Goal: Task Accomplishment & Management: Use online tool/utility

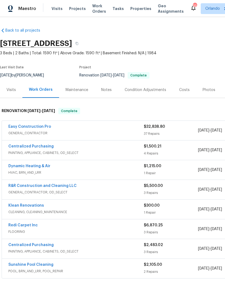
click at [35, 127] on link "Easy Construction Pro" at bounding box center [29, 127] width 43 height 4
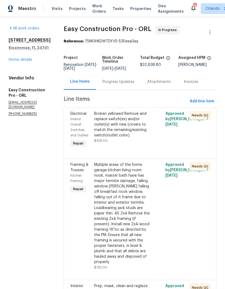
click at [147, 138] on div "Broken yellowed Remove and replace switch(es) and/or outlet(s) with new (covers…" at bounding box center [122, 124] width 56 height 27
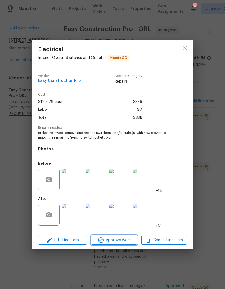
click at [129, 240] on span "Approve Work" at bounding box center [114, 240] width 42 height 7
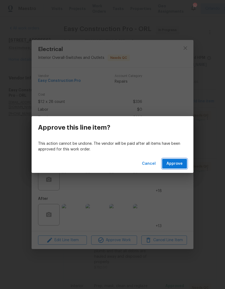
click at [182, 163] on span "Approve" at bounding box center [175, 163] width 16 height 7
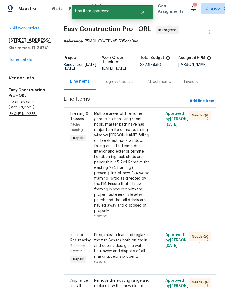
click at [127, 166] on div "Multiple areas of the home garage kitchen living room nook, master bath have ha…" at bounding box center [122, 162] width 56 height 103
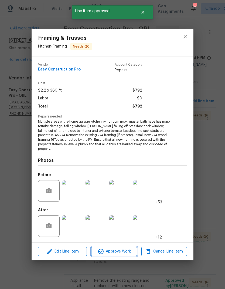
click at [122, 249] on span "Approve Work" at bounding box center [114, 251] width 42 height 7
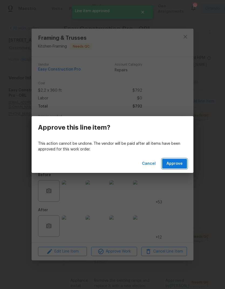
click at [177, 163] on span "Approve" at bounding box center [175, 163] width 16 height 7
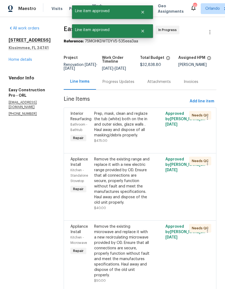
click at [139, 161] on div "Remove the existing range and replace it with a new electric range provided by …" at bounding box center [122, 181] width 56 height 49
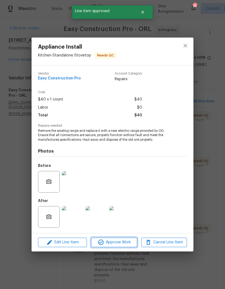
click at [121, 247] on button "Approve Work" at bounding box center [114, 242] width 46 height 9
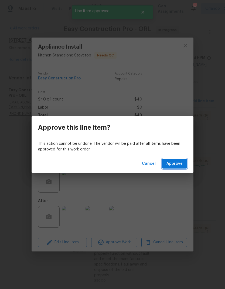
click at [177, 167] on button "Approve" at bounding box center [174, 164] width 25 height 10
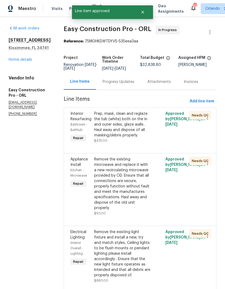
click at [133, 134] on div "Prep, mask, clean and reglaze the tub (white) both on the in and outer sides, g…" at bounding box center [122, 124] width 56 height 27
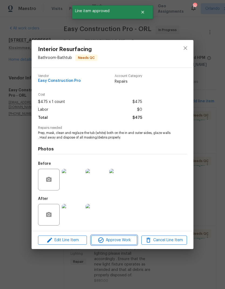
click at [122, 237] on button "Approve Work" at bounding box center [114, 239] width 46 height 9
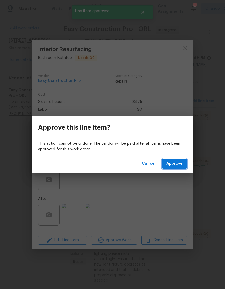
click at [175, 159] on button "Approve" at bounding box center [174, 164] width 25 height 10
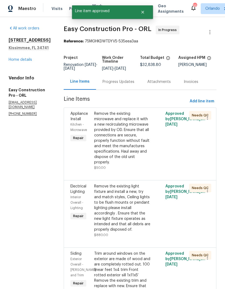
click at [141, 141] on div "Remove the existing microwave and replace it with a new recirculating microwave…" at bounding box center [122, 138] width 56 height 54
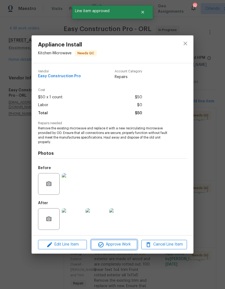
click at [131, 244] on span "Approve Work" at bounding box center [114, 244] width 42 height 7
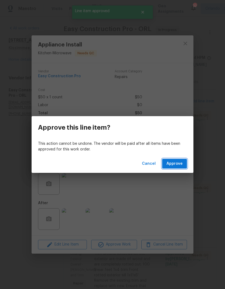
click at [175, 160] on button "Approve" at bounding box center [174, 164] width 25 height 10
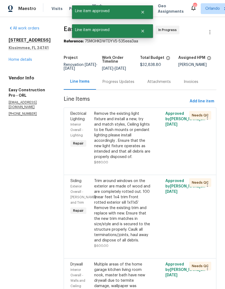
click at [140, 153] on div "Remove the existing light fixture and install a new, try and match styles, Ceil…" at bounding box center [122, 135] width 56 height 49
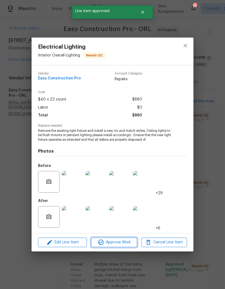
click at [124, 247] on button "Approve Work" at bounding box center [114, 242] width 46 height 9
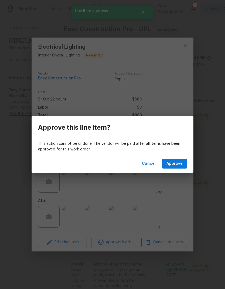
click at [176, 160] on button "Approve" at bounding box center [174, 164] width 25 height 10
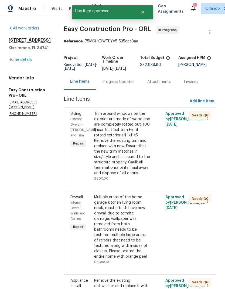
click at [134, 149] on div "Trim around windows on the exterior are made of wood and are completely rotted …" at bounding box center [122, 143] width 56 height 65
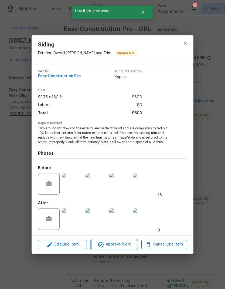
click at [119, 243] on span "Approve Work" at bounding box center [114, 244] width 42 height 7
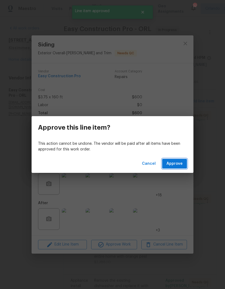
click at [174, 159] on button "Approve" at bounding box center [174, 164] width 25 height 10
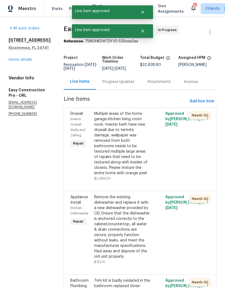
click at [138, 161] on div "Multiple areas of the home garage kitchen living room nook, master bath have ne…" at bounding box center [122, 143] width 56 height 65
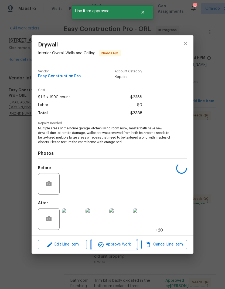
click at [125, 245] on span "Approve Work" at bounding box center [114, 244] width 42 height 7
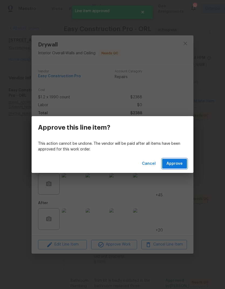
click at [183, 159] on button "Approve" at bounding box center [174, 164] width 25 height 10
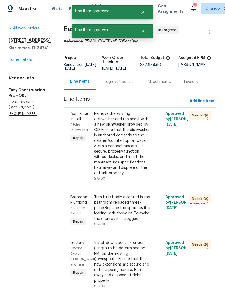
click at [139, 158] on div "Remove the existing dishwasher and replace it with a new dishwasher provided by…" at bounding box center [122, 143] width 56 height 65
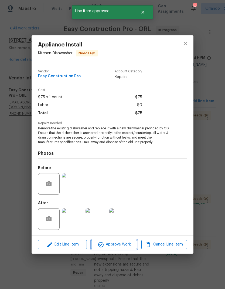
click at [126, 243] on span "Approve Work" at bounding box center [114, 244] width 42 height 7
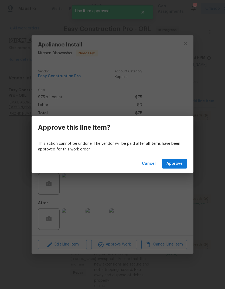
click at [177, 162] on span "Approve" at bounding box center [175, 163] width 16 height 7
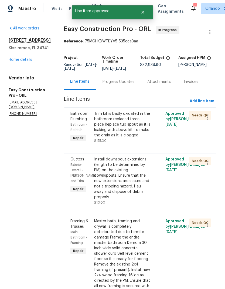
click at [134, 150] on div at bounding box center [139, 146] width 139 height 6
click at [141, 143] on div "Trim kit is badly oxidated in the bathroom replaced three-piece Replace tub spo…" at bounding box center [122, 127] width 56 height 32
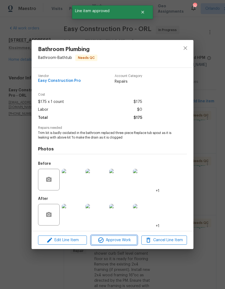
click at [127, 238] on span "Approve Work" at bounding box center [114, 240] width 42 height 7
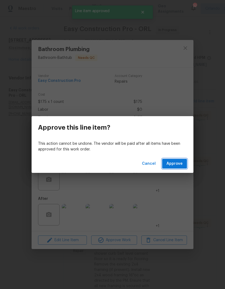
click at [179, 163] on span "Approve" at bounding box center [175, 163] width 16 height 7
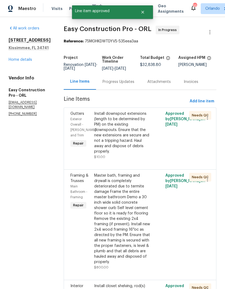
click at [133, 152] on div "Install downspout extensions (length to be determined by PM) on the existing do…" at bounding box center [122, 132] width 56 height 43
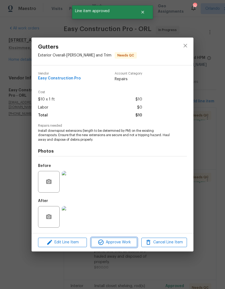
click at [124, 239] on span "Approve Work" at bounding box center [114, 242] width 42 height 7
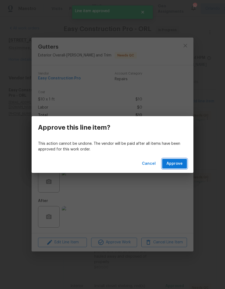
click at [176, 159] on button "Approve" at bounding box center [174, 164] width 25 height 10
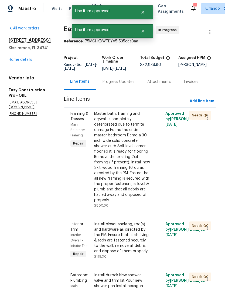
click at [141, 158] on div "Master bath, framing and drywall is completely deteriorated due to termite dama…" at bounding box center [122, 157] width 56 height 92
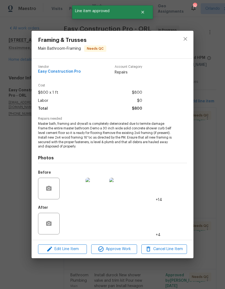
click at [128, 248] on span "Approve Work" at bounding box center [114, 249] width 42 height 7
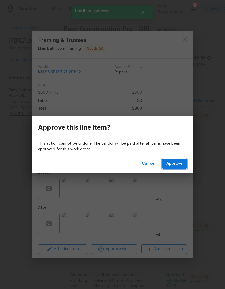
click at [177, 162] on span "Approve" at bounding box center [175, 163] width 16 height 7
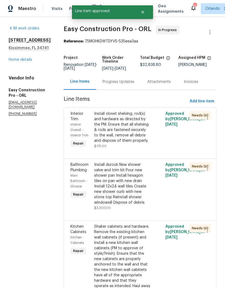
click at [141, 149] on div "Install closet shelving, rod(s) and hardware as directed by the PM. Ensure that…" at bounding box center [122, 130] width 56 height 38
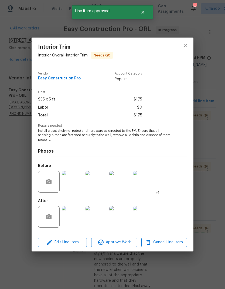
click at [128, 242] on span "Approve Work" at bounding box center [114, 242] width 42 height 7
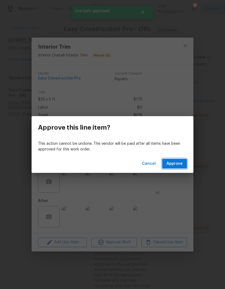
click at [177, 160] on span "Approve" at bounding box center [175, 163] width 16 height 7
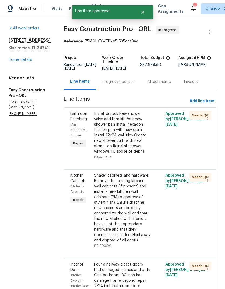
click at [136, 154] on div "Install durock New shower valve and trim kit Pour new shower pan Install hexago…" at bounding box center [122, 132] width 56 height 43
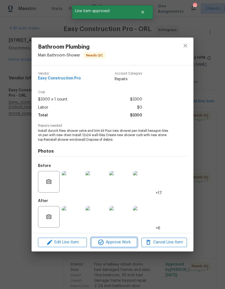
click at [126, 239] on button "Approve Work" at bounding box center [114, 242] width 46 height 9
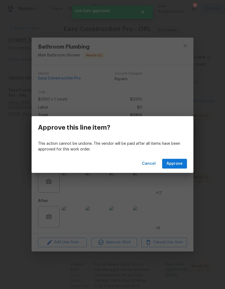
click at [175, 162] on span "Approve" at bounding box center [175, 163] width 16 height 7
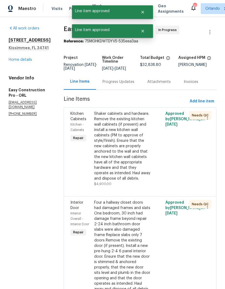
click at [141, 153] on div "Shaker cabinets and hardware. Remove the existing kitchen wall cabinets (if pre…" at bounding box center [122, 146] width 56 height 70
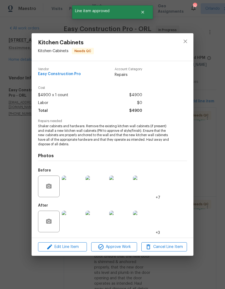
click at [126, 246] on span "Approve Work" at bounding box center [114, 246] width 42 height 7
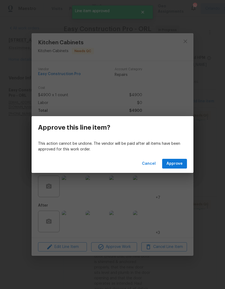
click at [179, 166] on span "Approve" at bounding box center [175, 163] width 16 height 7
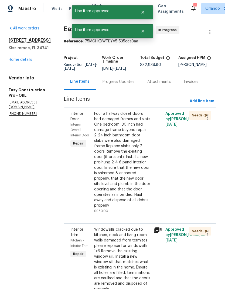
click at [132, 168] on div "Four a hallway closet doors had damaged frames and slats One bedroom, 30 inch h…" at bounding box center [122, 159] width 56 height 97
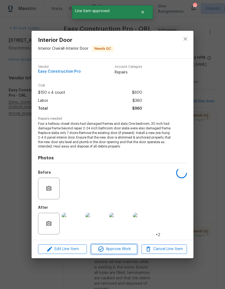
click at [125, 249] on span "Approve Work" at bounding box center [114, 249] width 42 height 7
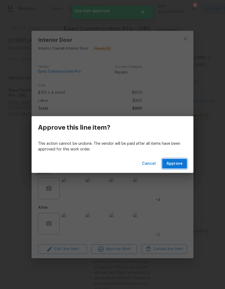
click at [182, 167] on button "Approve" at bounding box center [174, 164] width 25 height 10
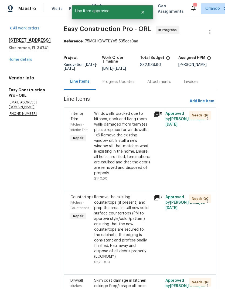
click at [142, 167] on div "Windowsills cracked due to kitchen, nook and living room walls damaged from ter…" at bounding box center [122, 143] width 56 height 65
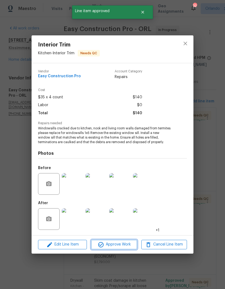
click at [125, 244] on span "Approve Work" at bounding box center [114, 244] width 42 height 7
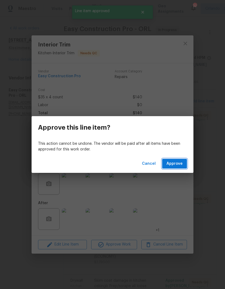
click at [181, 164] on span "Approve" at bounding box center [175, 163] width 16 height 7
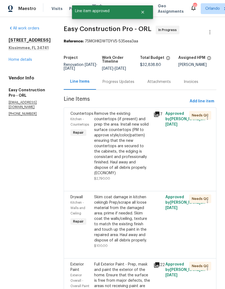
click at [134, 160] on div "Remove the existing countertops (if present) and prep the area. Install new sol…" at bounding box center [122, 143] width 56 height 65
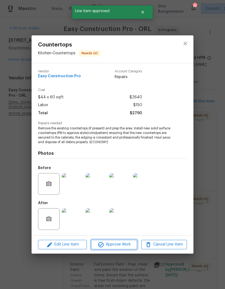
click at [122, 247] on span "Approve Work" at bounding box center [114, 244] width 42 height 7
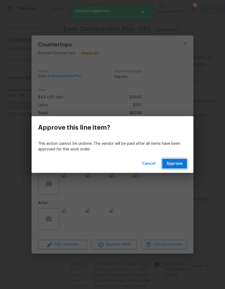
click at [177, 161] on span "Approve" at bounding box center [175, 163] width 16 height 7
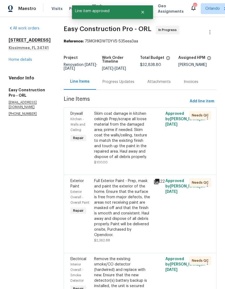
click at [129, 153] on div "Skim coat damage in kitchen cekingb Prep/scrape all loose material from the dam…" at bounding box center [122, 135] width 56 height 49
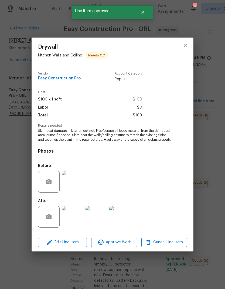
click at [123, 246] on span "Approve Work" at bounding box center [114, 242] width 42 height 7
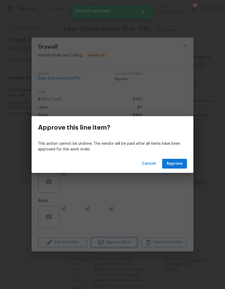
click at [174, 175] on div "Approve this line item? This action cannot be undone. The vendor will be paid a…" at bounding box center [112, 144] width 225 height 289
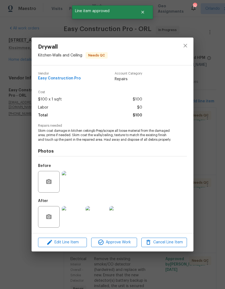
click at [182, 162] on div "Photos Before After" at bounding box center [112, 186] width 149 height 89
click at [123, 242] on span "Approve Work" at bounding box center [114, 242] width 42 height 7
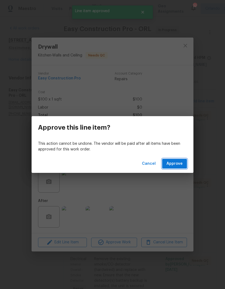
click at [175, 164] on span "Approve" at bounding box center [175, 163] width 16 height 7
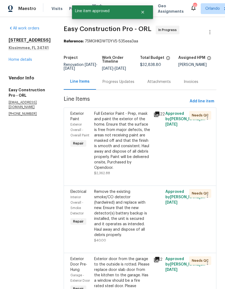
click at [129, 160] on div "Full Exterior Paint - Prep, mask and paint the exterior of the home. Ensure tha…" at bounding box center [122, 140] width 56 height 59
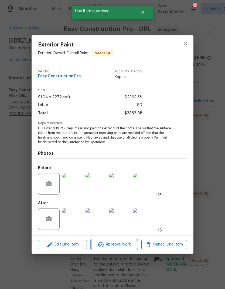
click at [125, 247] on span "Approve Work" at bounding box center [114, 244] width 42 height 7
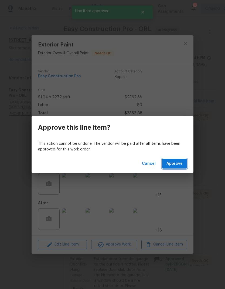
click at [186, 160] on button "Approve" at bounding box center [174, 164] width 25 height 10
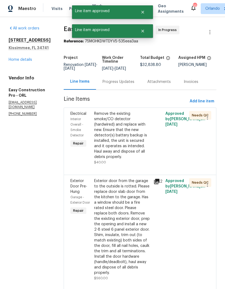
click at [132, 160] on div "Remove the existing smoke/CO detector (hardwired) and replace with new. Ensure …" at bounding box center [122, 135] width 56 height 49
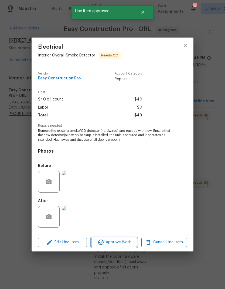
click at [121, 241] on span "Approve Work" at bounding box center [114, 242] width 42 height 7
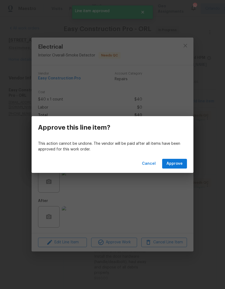
click at [180, 163] on span "Approve" at bounding box center [175, 163] width 16 height 7
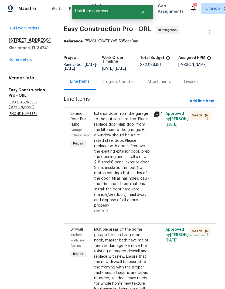
click at [138, 149] on div "Exterior door from the garage to the outside is rotted. Please replace door sla…" at bounding box center [122, 159] width 56 height 97
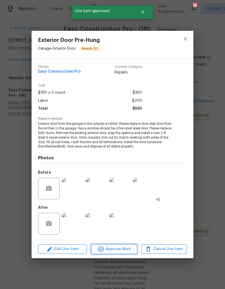
click at [128, 247] on span "Approve Work" at bounding box center [114, 249] width 42 height 7
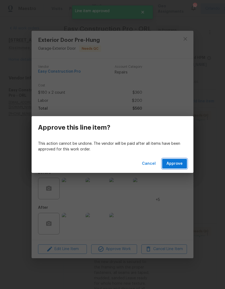
click at [181, 163] on span "Approve" at bounding box center [175, 163] width 16 height 7
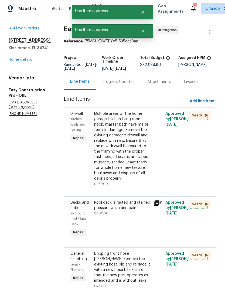
click at [136, 169] on div "Multiple areas of the home garage kitchen living room nook, master bath have ma…" at bounding box center [122, 146] width 56 height 70
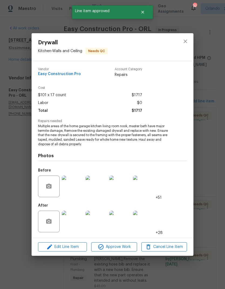
click at [125, 244] on span "Approve Work" at bounding box center [114, 246] width 42 height 7
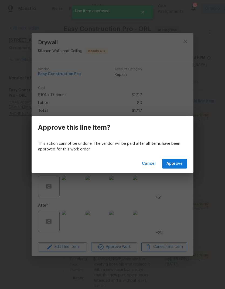
click at [173, 165] on span "Approve" at bounding box center [175, 163] width 16 height 7
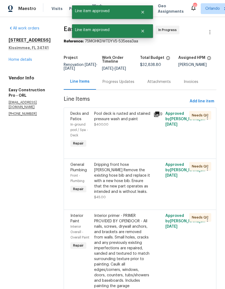
click at [146, 150] on div "Pool deck is rusted and stained pressure wash and paint $400.00" at bounding box center [122, 129] width 59 height 41
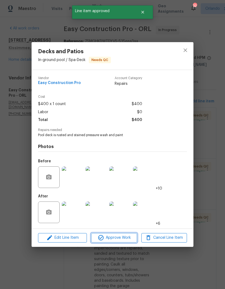
click at [130, 236] on span "Approve Work" at bounding box center [114, 237] width 42 height 7
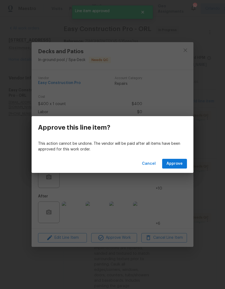
click at [180, 160] on span "Approve" at bounding box center [175, 163] width 16 height 7
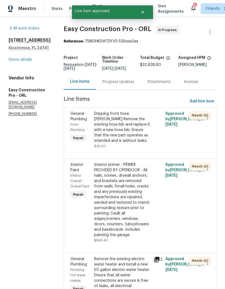
click at [143, 143] on div "Dripping front hose bibb Remove the existing hose bib and replace it with a new…" at bounding box center [122, 127] width 56 height 32
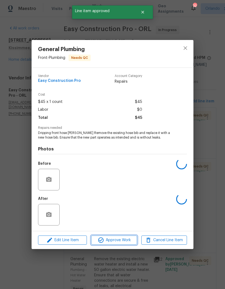
click at [126, 240] on span "Approve Work" at bounding box center [114, 240] width 42 height 7
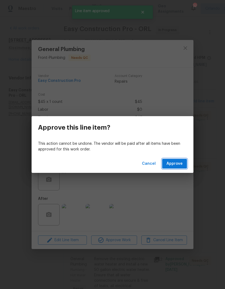
click at [180, 162] on span "Approve" at bounding box center [175, 163] width 16 height 7
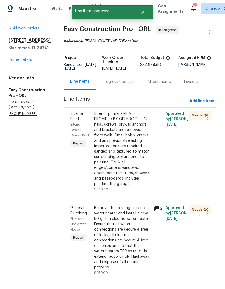
click at [149, 164] on div "Interior primer - PRIMER PROVIDED BY OPENDOOR - All nails, screws, drywall anch…" at bounding box center [122, 149] width 56 height 76
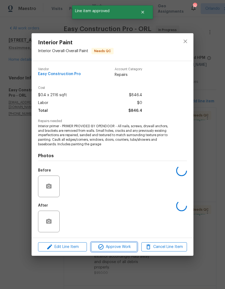
click at [127, 244] on span "Approve Work" at bounding box center [114, 246] width 42 height 7
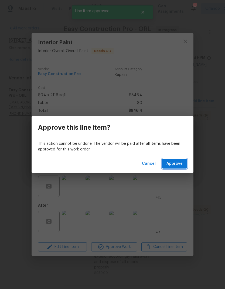
click at [183, 165] on button "Approve" at bounding box center [174, 164] width 25 height 10
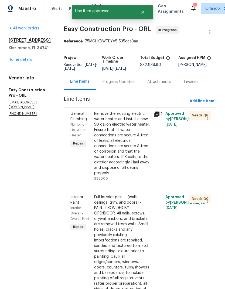
click at [133, 175] on div "Remove the existing electric water heater and install a new 50 gallon electric …" at bounding box center [122, 143] width 56 height 65
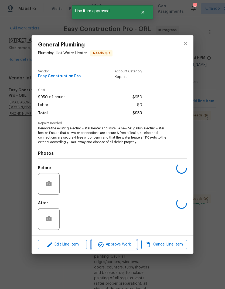
click at [121, 244] on span "Approve Work" at bounding box center [114, 244] width 42 height 7
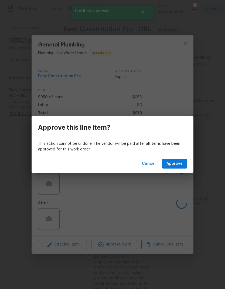
click at [180, 165] on span "Approve" at bounding box center [175, 163] width 16 height 7
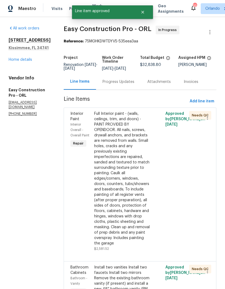
click at [131, 188] on div "Full Interior paint - (walls, ceilings, trim, and doors) - PAINT PROVIDED BY OP…" at bounding box center [122, 178] width 56 height 135
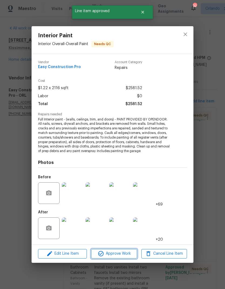
click at [122, 252] on span "Approve Work" at bounding box center [114, 253] width 42 height 7
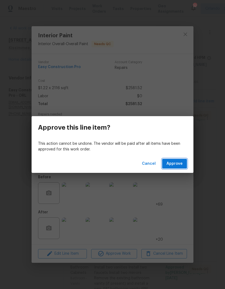
click at [182, 163] on span "Approve" at bounding box center [175, 163] width 16 height 7
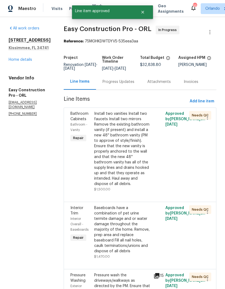
click at [139, 186] on div "Install two vanities Install two faucets Install two mirrors Remove the existin…" at bounding box center [122, 149] width 56 height 76
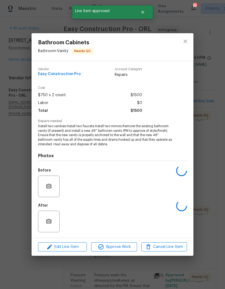
click at [124, 243] on button "Approve Work" at bounding box center [114, 246] width 46 height 9
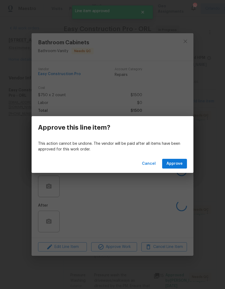
click at [182, 166] on span "Approve" at bounding box center [175, 163] width 16 height 7
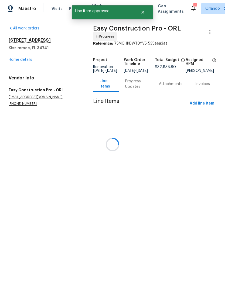
click at [141, 182] on div at bounding box center [112, 144] width 225 height 289
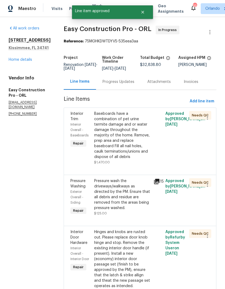
click at [146, 165] on div "Baseboards have a combination of pet urine termite damage and or water damage t…" at bounding box center [122, 138] width 56 height 54
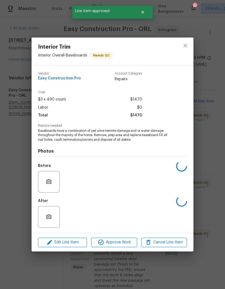
click at [132, 239] on button "Approve Work" at bounding box center [114, 242] width 46 height 9
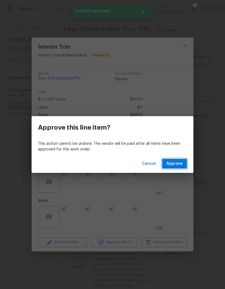
click at [178, 161] on span "Approve" at bounding box center [175, 163] width 16 height 7
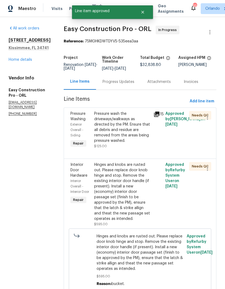
click at [142, 143] on div "Pressure wash the driveways/walkways as directed by the PM. Ensure that all deb…" at bounding box center [122, 127] width 56 height 32
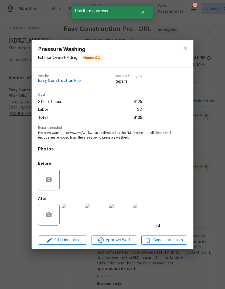
click at [121, 239] on span "Approve Work" at bounding box center [114, 240] width 42 height 7
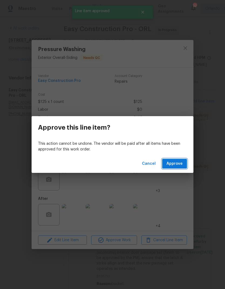
click at [178, 161] on span "Approve" at bounding box center [175, 163] width 16 height 7
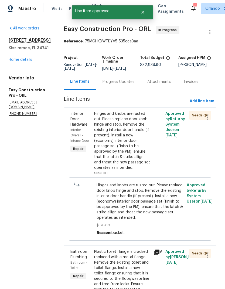
click at [142, 158] on div "Hinges and knobs are rusted out. Please replace door knob hinge and stop. Remov…" at bounding box center [122, 140] width 56 height 59
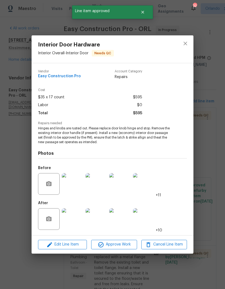
click at [126, 242] on span "Approve Work" at bounding box center [114, 244] width 42 height 7
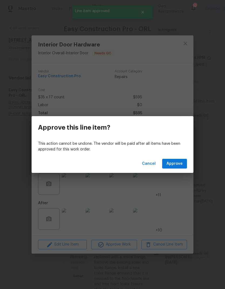
click at [176, 163] on span "Approve" at bounding box center [175, 163] width 16 height 7
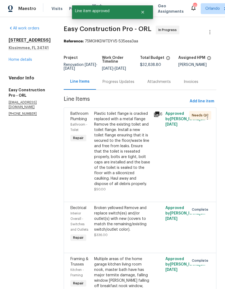
click at [135, 187] on div "Plastic toilet flange is cracked replaced with a metal flange Remove the existi…" at bounding box center [122, 149] width 56 height 76
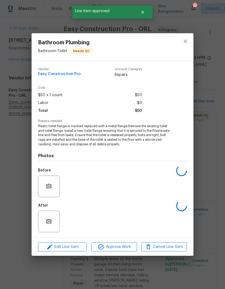
click at [123, 247] on span "Approve Work" at bounding box center [114, 246] width 42 height 7
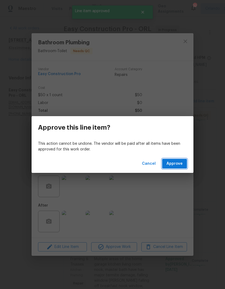
click at [178, 160] on span "Approve" at bounding box center [175, 163] width 16 height 7
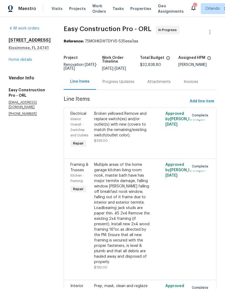
click at [27, 61] on link "Home details" at bounding box center [20, 60] width 23 height 4
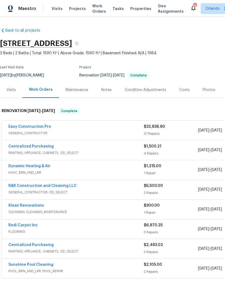
click at [34, 128] on link "Easy Construction Pro" at bounding box center [29, 127] width 43 height 4
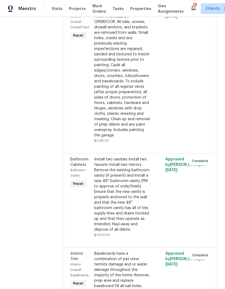
scroll to position [2361, 0]
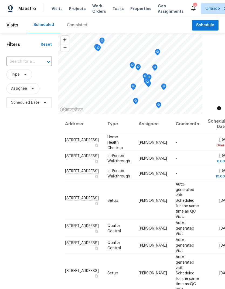
click at [96, 8] on span "Work Orders" at bounding box center [99, 8] width 14 height 11
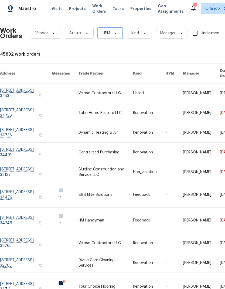
click at [110, 37] on span "HPM" at bounding box center [110, 33] width 25 height 11
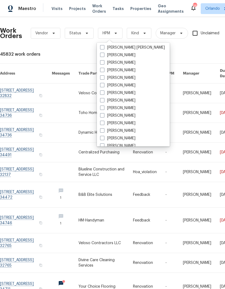
scroll to position [37, 0]
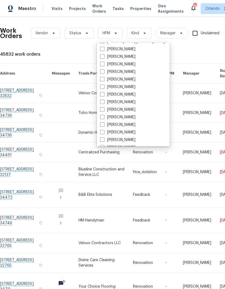
click at [132, 131] on label "[PERSON_NAME]" at bounding box center [117, 132] width 35 height 5
click at [104, 131] on input "[PERSON_NAME]" at bounding box center [102, 132] width 4 height 4
checkbox input "true"
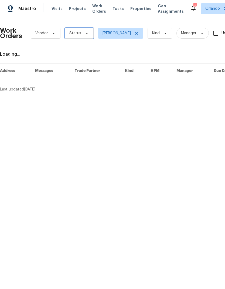
click at [79, 33] on span "Status" at bounding box center [75, 33] width 12 height 5
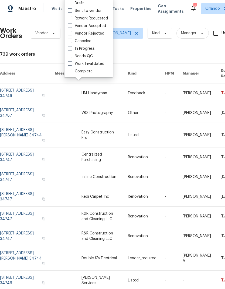
click at [87, 50] on label "In Progress" at bounding box center [81, 48] width 27 height 5
click at [71, 49] on input "In Progress" at bounding box center [70, 48] width 4 height 4
checkbox input "true"
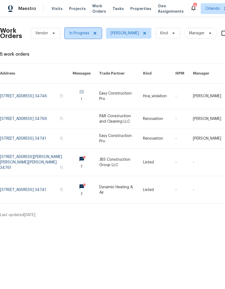
click at [91, 35] on span at bounding box center [94, 33] width 6 height 4
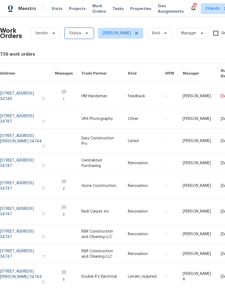
click at [85, 35] on icon at bounding box center [87, 33] width 4 height 4
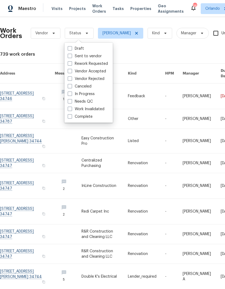
click at [90, 100] on label "Needs QC" at bounding box center [80, 101] width 25 height 5
click at [71, 100] on input "Needs QC" at bounding box center [70, 101] width 4 height 4
checkbox input "true"
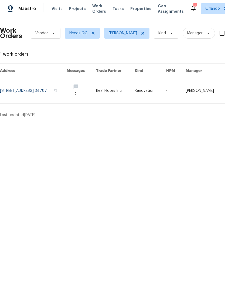
click at [64, 89] on link at bounding box center [33, 90] width 67 height 25
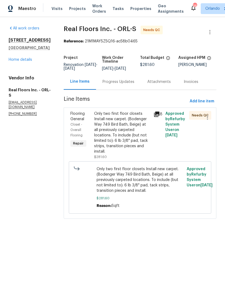
click at [126, 141] on div "Only two first floor closets Install new carpet. (Bodenger Way 749 Bird Bath, B…" at bounding box center [122, 132] width 56 height 43
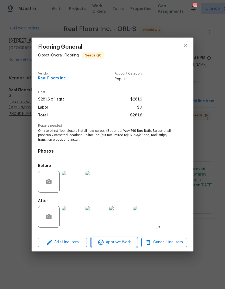
click at [123, 245] on span "Approve Work" at bounding box center [114, 242] width 42 height 7
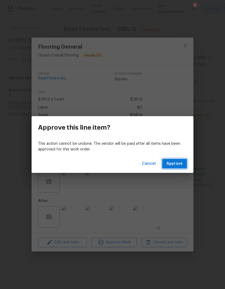
click at [180, 168] on button "Approve" at bounding box center [174, 164] width 25 height 10
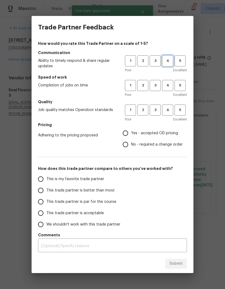
click at [172, 60] on span "4" at bounding box center [168, 61] width 10 height 6
click at [168, 87] on span "4" at bounding box center [168, 85] width 10 height 6
click at [164, 112] on span "4" at bounding box center [168, 110] width 10 height 6
click at [169, 132] on span "Yes - accepted OD pricing" at bounding box center [154, 133] width 47 height 6
click at [131, 132] on input "Yes - accepted OD pricing" at bounding box center [125, 132] width 11 height 11
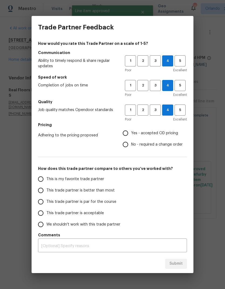
radio input "true"
click at [96, 181] on span "This is my favorite trade partner" at bounding box center [75, 179] width 58 height 6
click at [46, 181] on input "This is my favorite trade partner" at bounding box center [40, 178] width 11 height 11
click at [175, 266] on span "Submit" at bounding box center [176, 263] width 13 height 7
radio input "true"
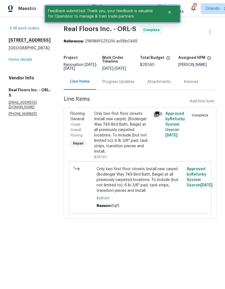
click at [168, 15] on button "Close" at bounding box center [170, 12] width 18 height 11
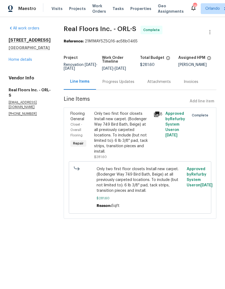
click at [74, 11] on span "Projects" at bounding box center [77, 8] width 17 height 5
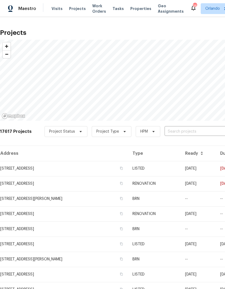
click at [180, 132] on input "text" at bounding box center [196, 131] width 62 height 8
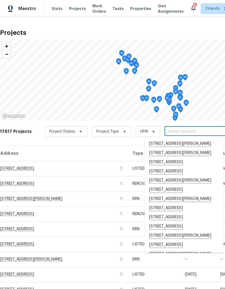
click at [202, 134] on input "text" at bounding box center [196, 131] width 62 height 8
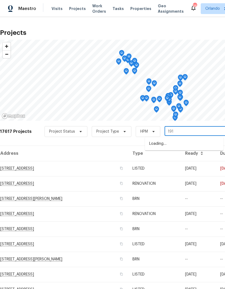
type input "1912"
click at [183, 167] on li "1912 Cattleya Dr, Kissimmee, FL 34741" at bounding box center [184, 161] width 79 height 9
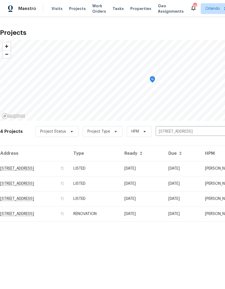
click at [120, 171] on td "LISTED" at bounding box center [94, 168] width 51 height 15
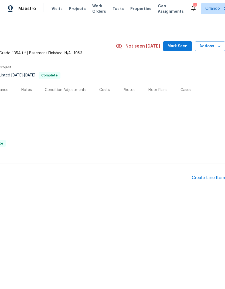
scroll to position [0, 80]
click at [217, 47] on icon "button" at bounding box center [219, 45] width 5 height 5
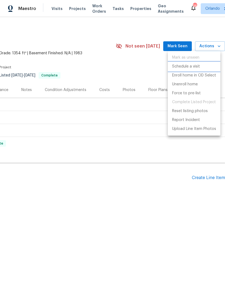
click at [199, 65] on p "Schedule a visit" at bounding box center [186, 67] width 28 height 6
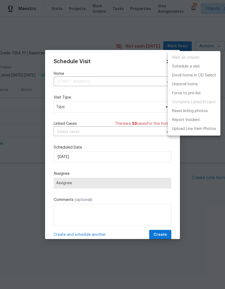
click at [125, 107] on div at bounding box center [112, 144] width 225 height 289
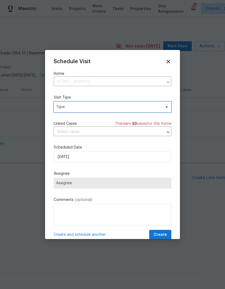
click at [164, 107] on span at bounding box center [166, 107] width 6 height 4
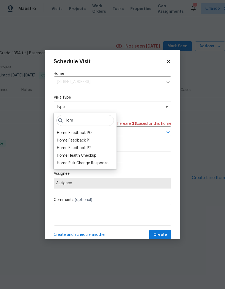
type input "Hom"
click at [90, 150] on div "Home Feedback P2" at bounding box center [74, 147] width 35 height 5
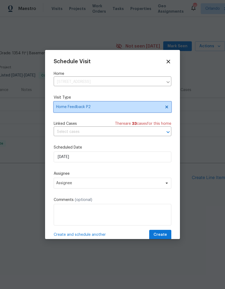
click at [167, 103] on span "Home Feedback P2" at bounding box center [113, 107] width 118 height 11
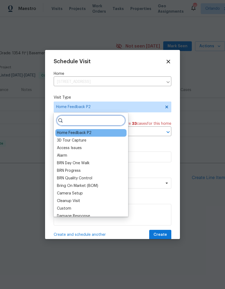
click at [107, 120] on input "search" at bounding box center [90, 120] width 69 height 11
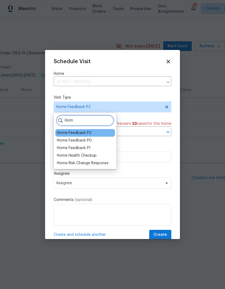
type input "Hom"
click at [93, 153] on div "Home Health Checkup" at bounding box center [77, 155] width 40 height 5
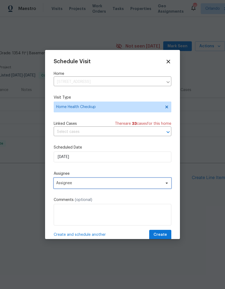
click at [158, 188] on span "Assignee" at bounding box center [113, 183] width 118 height 11
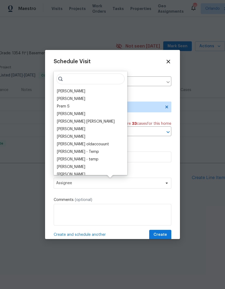
click at [82, 92] on div "[PERSON_NAME]" at bounding box center [71, 91] width 28 height 5
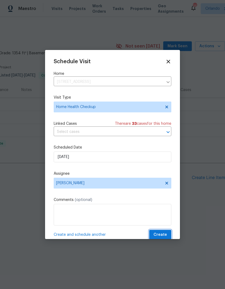
click at [163, 234] on span "Create" at bounding box center [160, 234] width 13 height 7
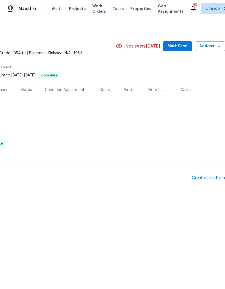
click at [75, 11] on span "Projects" at bounding box center [77, 8] width 17 height 5
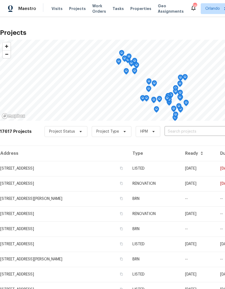
click at [190, 135] on input "text" at bounding box center [196, 131] width 62 height 8
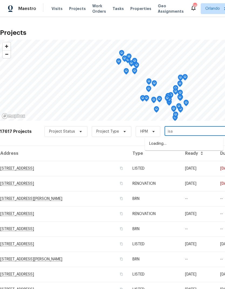
type input "isab"
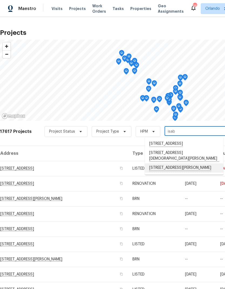
click at [191, 173] on li "2587 Isabela Ter, Kissimmee, FL 34743" at bounding box center [184, 167] width 79 height 9
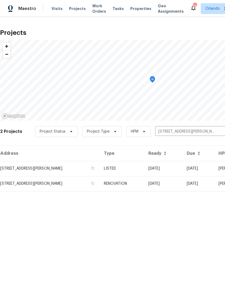
click at [170, 169] on td "07/09/25" at bounding box center [163, 168] width 38 height 15
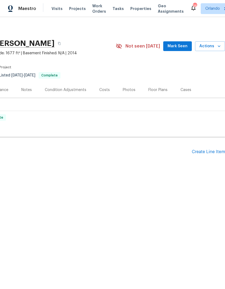
scroll to position [0, 80]
click at [216, 49] on button "Actions" at bounding box center [210, 46] width 30 height 10
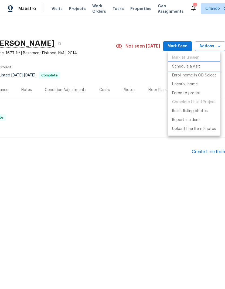
click at [200, 67] on li "Schedule a visit" at bounding box center [194, 66] width 53 height 9
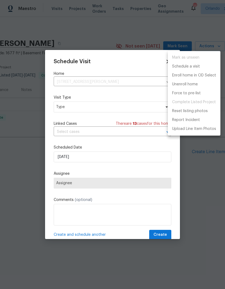
click at [116, 111] on div at bounding box center [112, 144] width 225 height 289
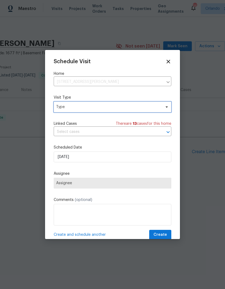
click at [129, 107] on span "Type" at bounding box center [108, 106] width 105 height 5
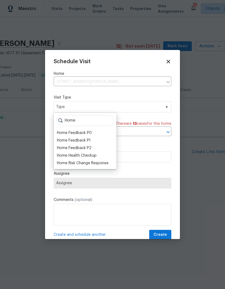
type input "Home"
click at [96, 157] on div "Home Health Checkup" at bounding box center [77, 155] width 40 height 5
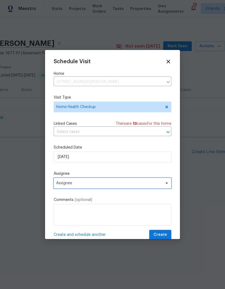
click at [159, 185] on span "Assignee" at bounding box center [109, 183] width 106 height 4
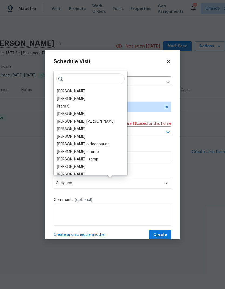
click at [76, 94] on div "[PERSON_NAME]" at bounding box center [71, 91] width 28 height 5
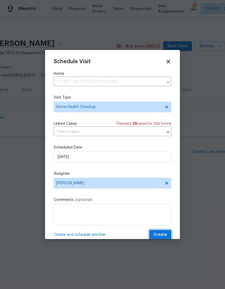
click at [166, 236] on span "Create" at bounding box center [160, 234] width 13 height 7
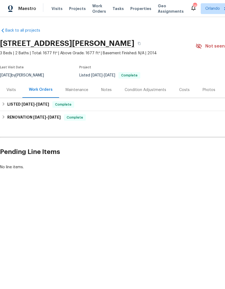
scroll to position [0, 0]
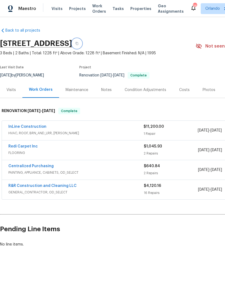
click at [78, 42] on icon "button" at bounding box center [77, 43] width 3 height 3
click at [32, 125] on link "InLine Construction" at bounding box center [27, 127] width 38 height 4
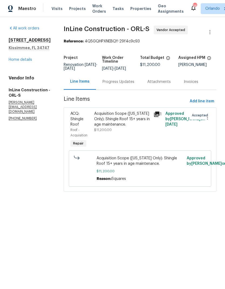
click at [119, 84] on div "Progress Updates" at bounding box center [119, 81] width 32 height 5
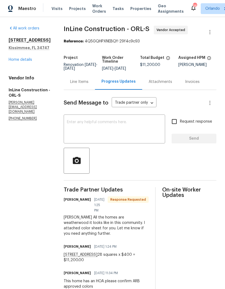
scroll to position [15, 0]
click at [80, 79] on div "Line Items" at bounding box center [79, 81] width 18 height 5
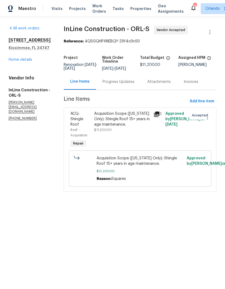
click at [159, 117] on icon at bounding box center [156, 113] width 5 height 5
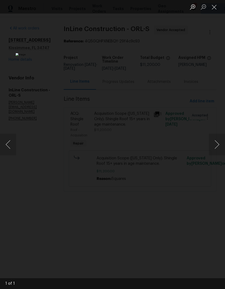
click at [214, 6] on button "Close lightbox" at bounding box center [214, 6] width 11 height 9
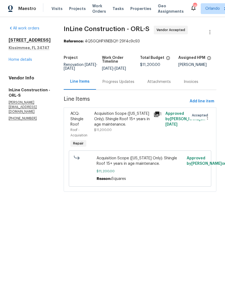
click at [130, 84] on div "Progress Updates" at bounding box center [119, 81] width 32 height 5
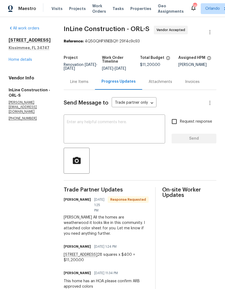
click at [133, 134] on textarea at bounding box center [114, 129] width 95 height 19
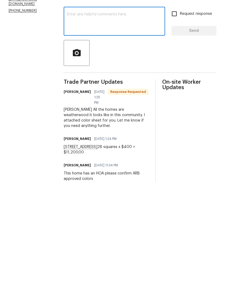
scroll to position [11, 0]
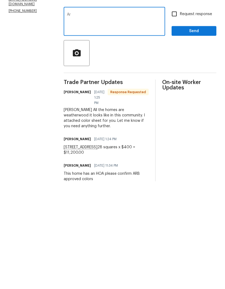
type textarea "A"
type textarea "Request submittedfor ARB form from HOA department"
click at [203, 134] on button "Send" at bounding box center [194, 139] width 45 height 10
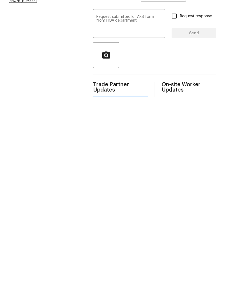
scroll to position [0, 0]
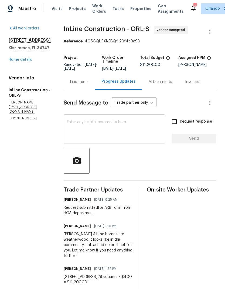
click at [30, 58] on link "Home details" at bounding box center [20, 60] width 23 height 4
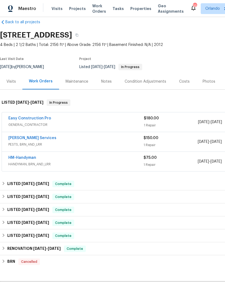
scroll to position [8, 0]
click at [25, 139] on link "[PERSON_NAME] Services" at bounding box center [32, 138] width 48 height 4
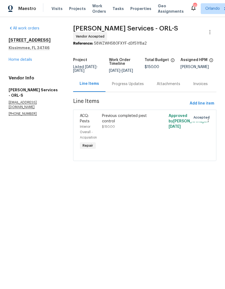
click at [126, 87] on div "Progress Updates" at bounding box center [128, 83] width 32 height 5
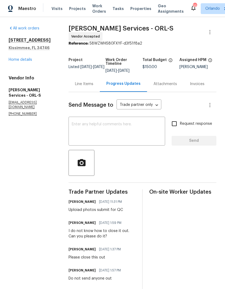
click at [23, 69] on div "All work orders 4121 Shelter Bay Dr Kissimmee, FL 34746 Home details Vendor Inf…" at bounding box center [32, 71] width 47 height 90
click at [32, 58] on link "Home details" at bounding box center [20, 60] width 23 height 4
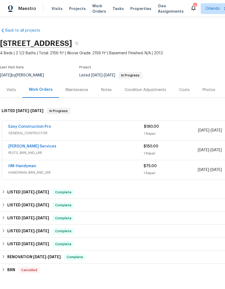
click at [29, 168] on link "HM-Handyman" at bounding box center [22, 166] width 28 height 4
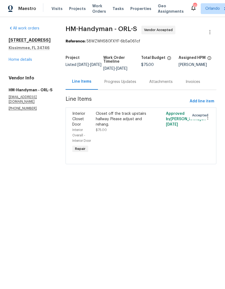
click at [28, 56] on div "4121 Shelter Bay Dr Kissimmee, FL 34746 Home details" at bounding box center [31, 50] width 44 height 25
click at [24, 61] on link "Home details" at bounding box center [20, 60] width 23 height 4
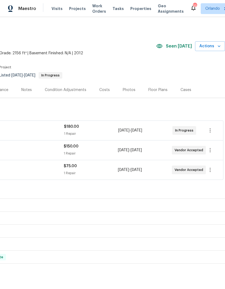
scroll to position [0, 80]
click at [213, 168] on icon "button" at bounding box center [210, 170] width 6 height 6
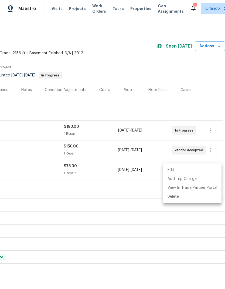
click at [191, 169] on li "Edit" at bounding box center [192, 169] width 58 height 9
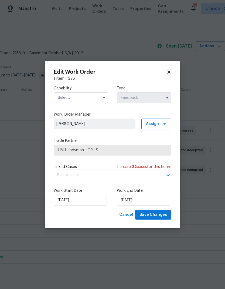
click at [93, 96] on input "text" at bounding box center [81, 97] width 55 height 11
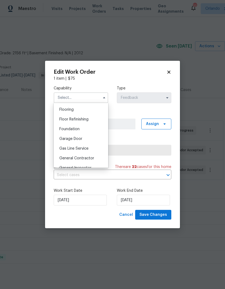
scroll to position [209, 0]
click at [90, 157] on span "General Contractor" at bounding box center [76, 158] width 35 height 4
type input "General Contractor"
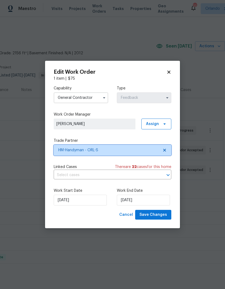
click at [163, 152] on icon at bounding box center [165, 150] width 4 height 4
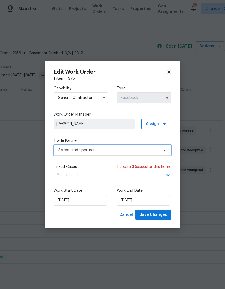
click at [166, 148] on icon at bounding box center [165, 150] width 4 height 4
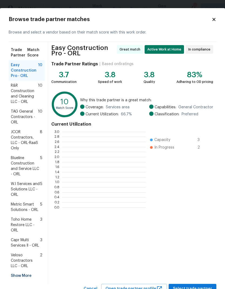
scroll to position [76, 84]
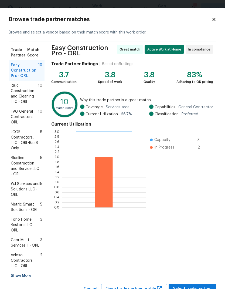
click at [198, 282] on div "Easy Construction Pro - ORL Great match Active Work at Home In compliance Trade…" at bounding box center [132, 163] width 168 height 242
click at [197, 285] on button "Select trade partner" at bounding box center [193, 289] width 48 height 10
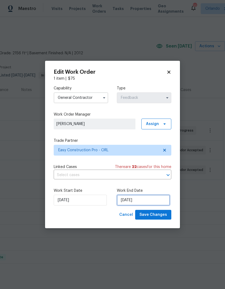
click at [146, 201] on input "10/1/2025" at bounding box center [143, 200] width 53 height 11
select select "9"
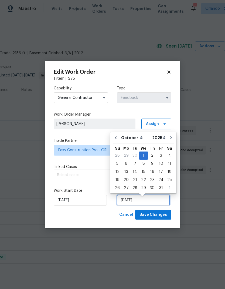
scroll to position [2, 0]
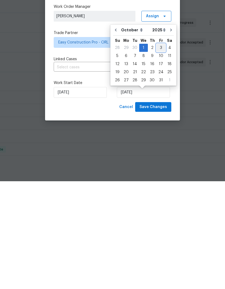
click at [160, 152] on div "3" at bounding box center [161, 156] width 9 height 8
type input "10/3/2025"
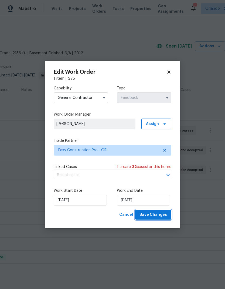
click at [157, 219] on button "Save Changes" at bounding box center [153, 215] width 36 height 10
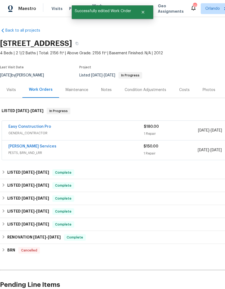
scroll to position [0, -2]
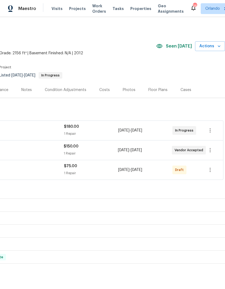
scroll to position [0, 80]
click at [212, 170] on icon "button" at bounding box center [210, 170] width 6 height 6
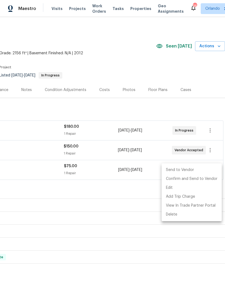
click at [197, 166] on li "Send to Vendor" at bounding box center [192, 169] width 60 height 9
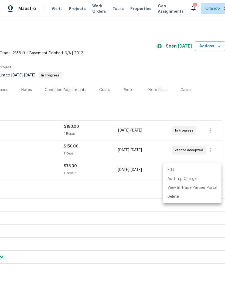
click at [208, 106] on div at bounding box center [112, 144] width 225 height 289
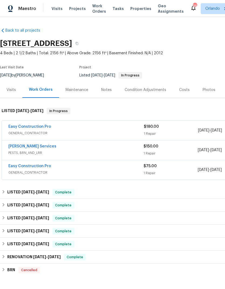
scroll to position [0, 0]
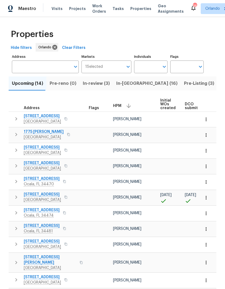
click at [121, 108] on div "HPM" at bounding box center [134, 106] width 43 height 8
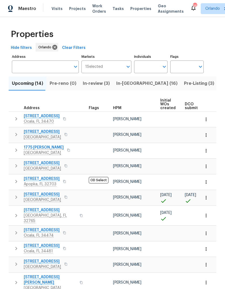
click at [119, 108] on span "HPM" at bounding box center [117, 108] width 8 height 4
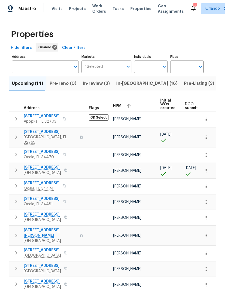
click at [126, 108] on icon "button" at bounding box center [129, 106] width 6 height 6
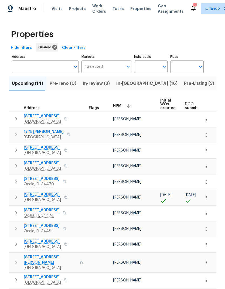
click at [89, 82] on span "In-review (3)" at bounding box center [96, 84] width 27 height 8
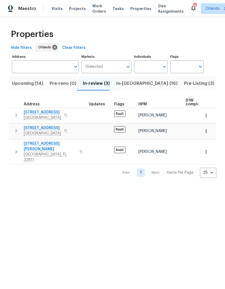
click at [21, 82] on span "Upcoming (14)" at bounding box center [27, 84] width 31 height 8
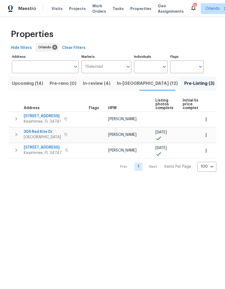
scroll to position [0, 17]
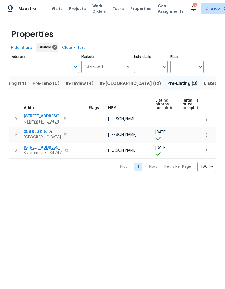
click at [207, 151] on icon "button" at bounding box center [206, 151] width 1 height 4
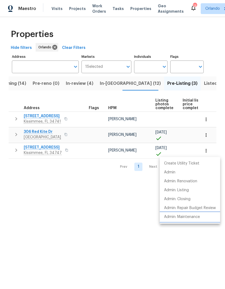
click at [193, 216] on p "Admin: Maintenance" at bounding box center [182, 217] width 36 height 6
click at [217, 102] on div at bounding box center [112, 144] width 225 height 289
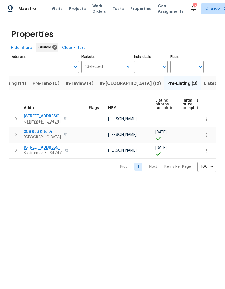
click at [209, 120] on button "button" at bounding box center [206, 119] width 12 height 12
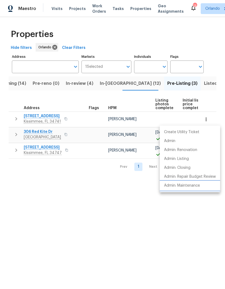
click at [196, 184] on p "Admin: Maintenance" at bounding box center [182, 186] width 36 height 6
click at [170, 194] on div at bounding box center [112, 144] width 225 height 289
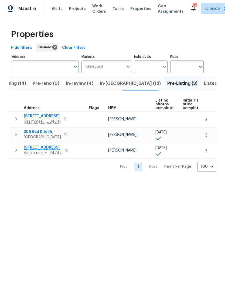
click at [209, 152] on icon "button" at bounding box center [206, 150] width 5 height 5
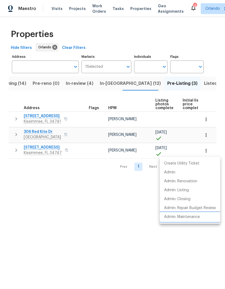
click at [199, 218] on p "Admin: Maintenance" at bounding box center [182, 217] width 36 height 6
click at [197, 42] on div at bounding box center [112, 144] width 225 height 289
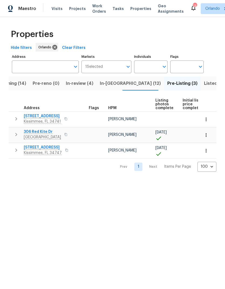
click at [204, 86] on span "Listed (62)" at bounding box center [215, 84] width 23 height 8
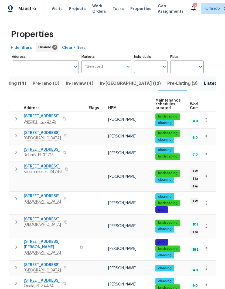
click at [116, 106] on span "HPM" at bounding box center [112, 108] width 8 height 4
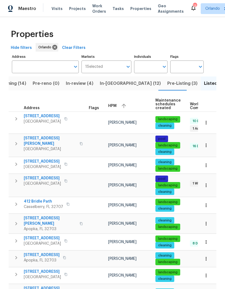
click at [123, 103] on icon "button" at bounding box center [124, 106] width 6 height 6
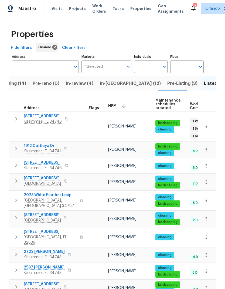
click at [208, 179] on icon "button" at bounding box center [206, 181] width 5 height 5
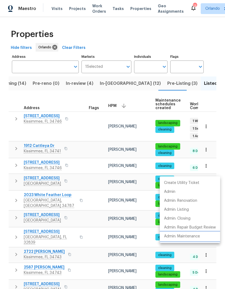
click at [192, 236] on p "Admin: Maintenance" at bounding box center [182, 237] width 36 height 6
click at [220, 96] on div at bounding box center [112, 144] width 225 height 289
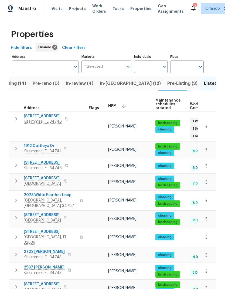
click at [207, 198] on icon "button" at bounding box center [206, 200] width 5 height 5
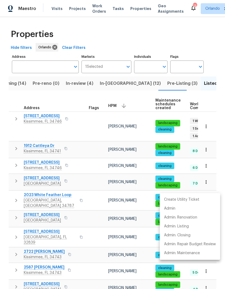
click at [219, 158] on div at bounding box center [112, 144] width 225 height 289
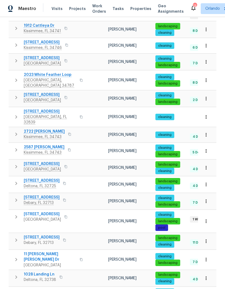
scroll to position [122, 0]
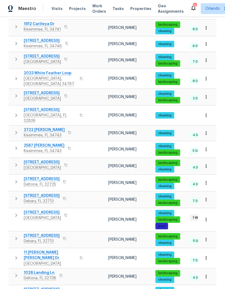
click at [209, 160] on button "button" at bounding box center [206, 166] width 12 height 12
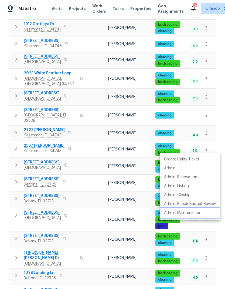
click at [198, 211] on p "Admin: Maintenance" at bounding box center [182, 213] width 36 height 6
click at [219, 138] on div at bounding box center [112, 144] width 225 height 289
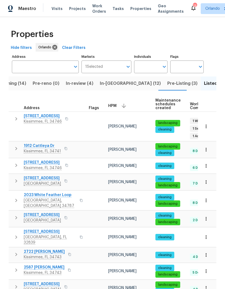
scroll to position [0, 0]
click at [115, 84] on span "In-[GEOGRAPHIC_DATA] (12)" at bounding box center [130, 84] width 61 height 8
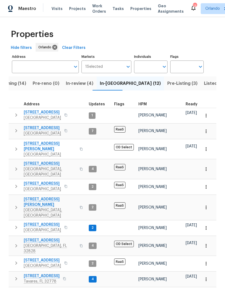
click at [143, 106] on span "HPM" at bounding box center [142, 104] width 8 height 4
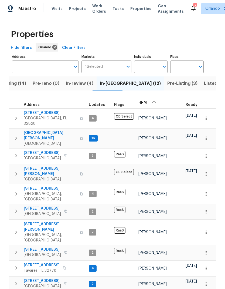
click at [148, 104] on div "HPM" at bounding box center [159, 103] width 43 height 8
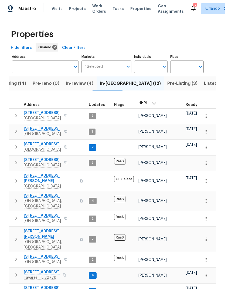
click at [204, 84] on span "Listed (62)" at bounding box center [215, 84] width 23 height 8
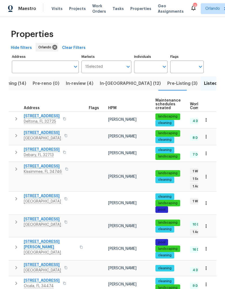
click at [113, 107] on span "HPM" at bounding box center [112, 108] width 8 height 4
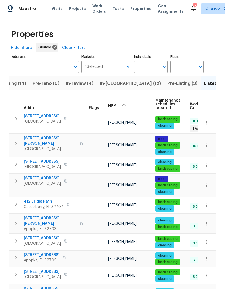
click at [112, 108] on div "HPM" at bounding box center [129, 106] width 43 height 8
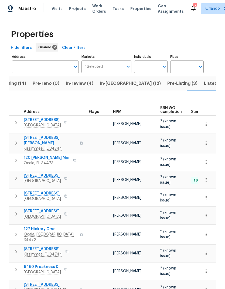
click at [114, 108] on th "HPM" at bounding box center [134, 106] width 47 height 19
click at [117, 110] on span "HPM" at bounding box center [117, 112] width 8 height 4
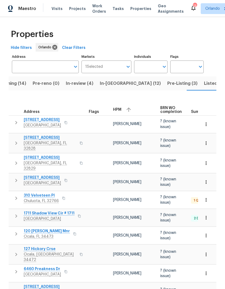
click at [127, 112] on icon "button" at bounding box center [129, 109] width 6 height 6
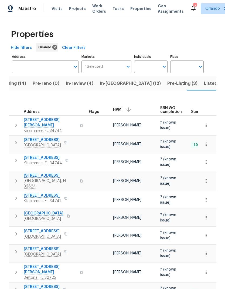
click at [204, 80] on span "Listed (62)" at bounding box center [215, 84] width 23 height 8
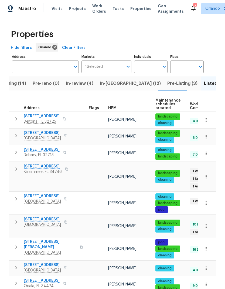
click at [116, 105] on th "HPM" at bounding box center [129, 104] width 47 height 15
click at [115, 107] on span "HPM" at bounding box center [112, 108] width 8 height 4
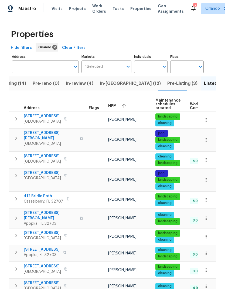
click at [114, 106] on span "HPM" at bounding box center [112, 106] width 8 height 4
